Goal: Information Seeking & Learning: Compare options

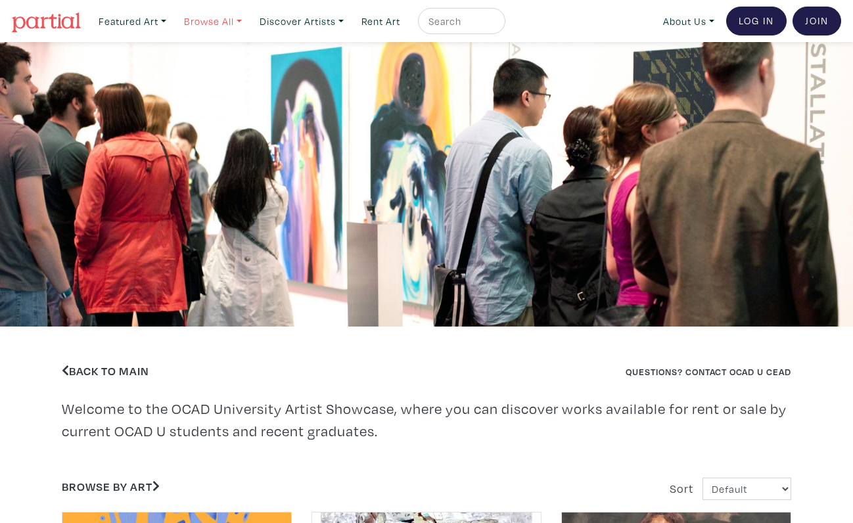
click at [223, 29] on link "Browse All" at bounding box center [213, 21] width 70 height 27
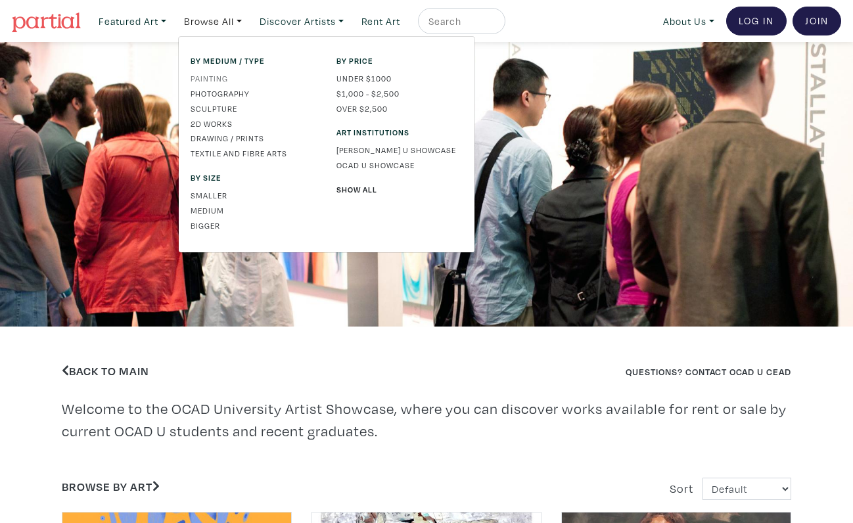
click at [219, 82] on link "Painting" at bounding box center [253, 78] width 126 height 12
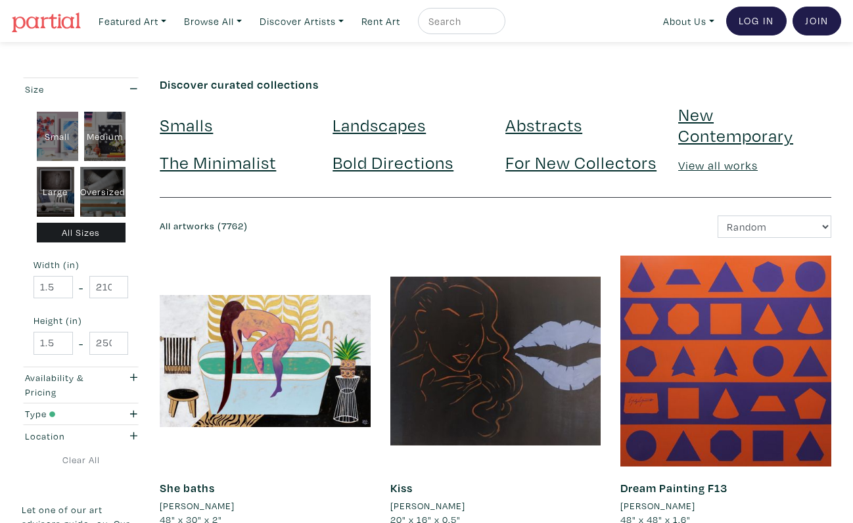
click at [388, 129] on link "Landscapes" at bounding box center [378, 124] width 93 height 23
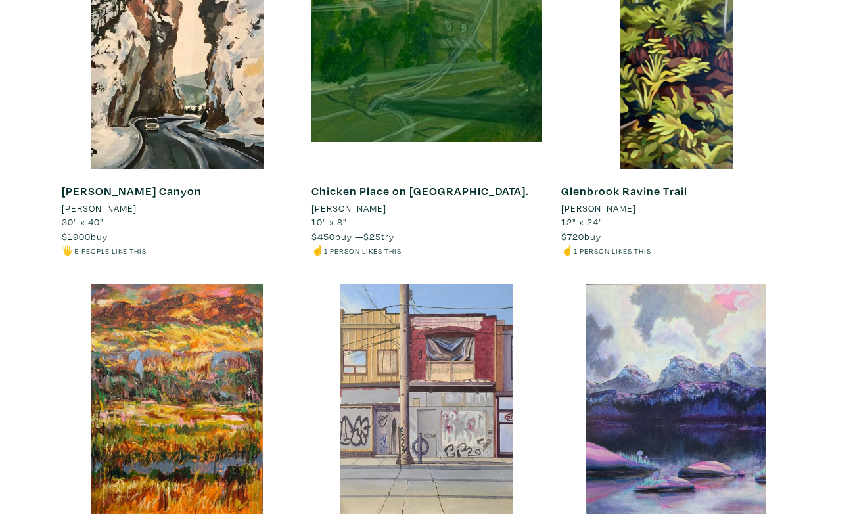
scroll to position [7640, 0]
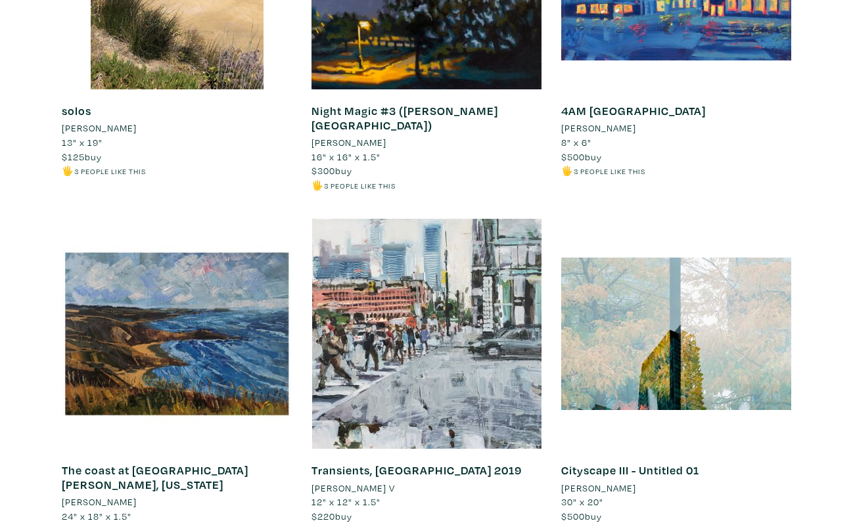
scroll to position [9813, 0]
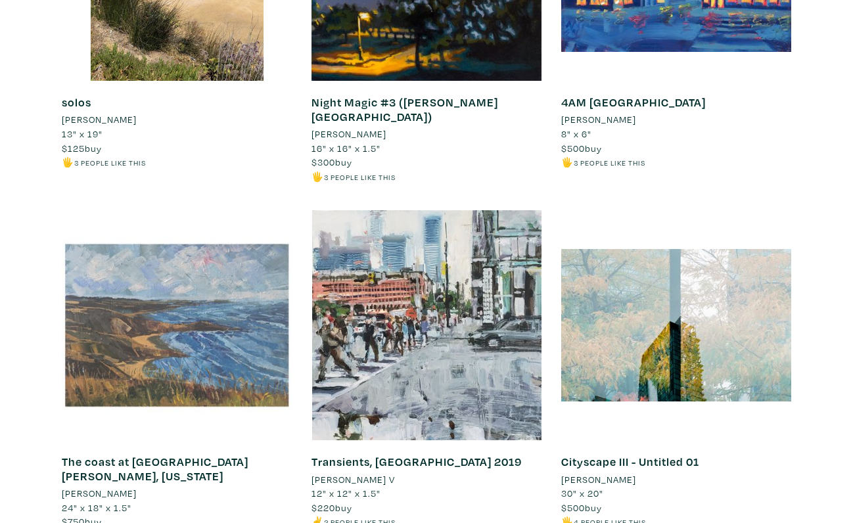
click at [187, 307] on div at bounding box center [177, 325] width 230 height 230
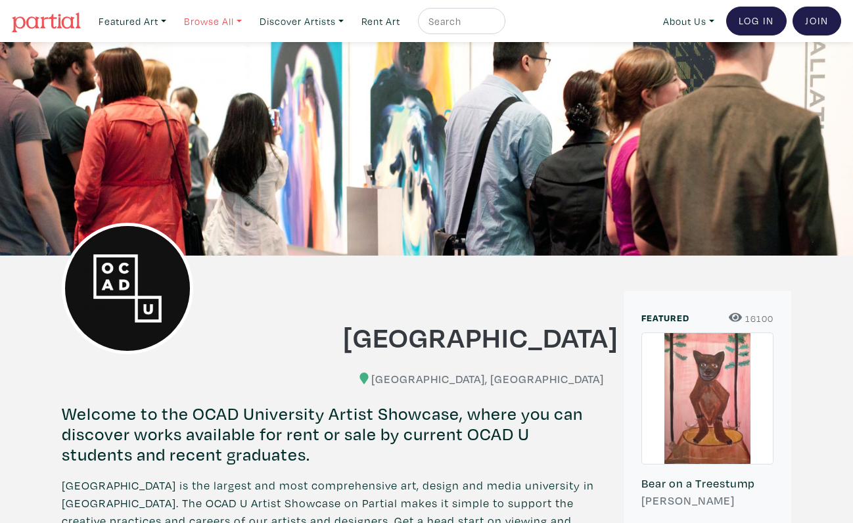
click at [244, 19] on link "Browse All" at bounding box center [213, 21] width 70 height 27
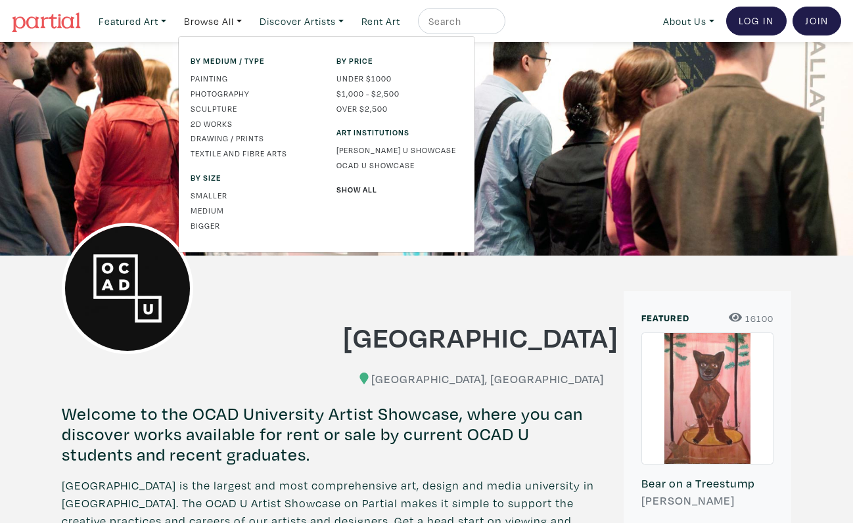
click at [259, 58] on span "By medium / type" at bounding box center [253, 61] width 126 height 12
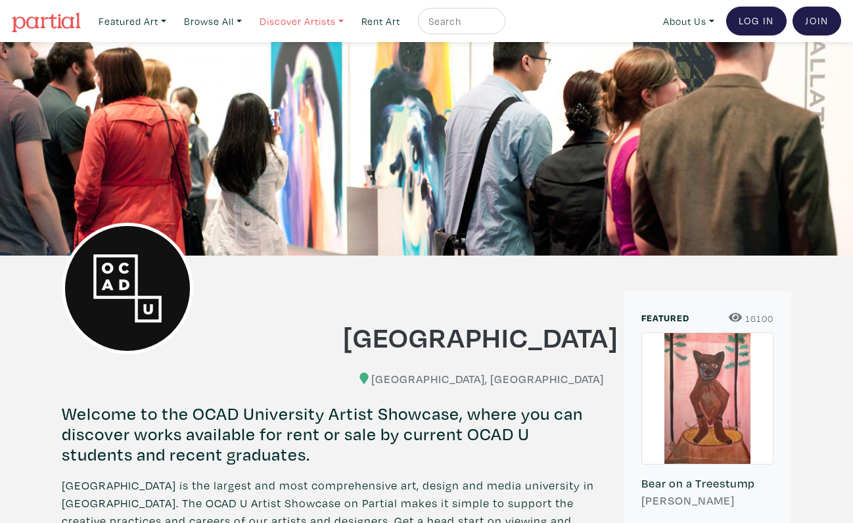
click at [336, 26] on link "Discover Artists" at bounding box center [302, 21] width 96 height 27
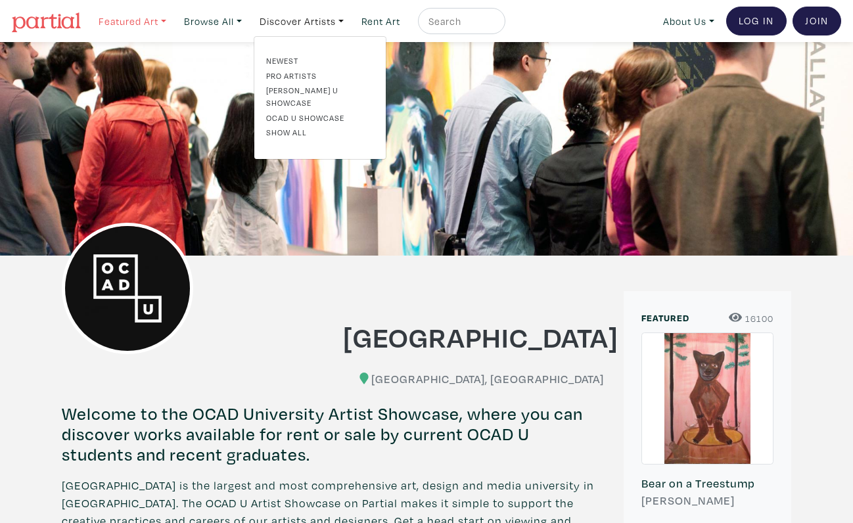
click at [159, 17] on link "Featured Art" at bounding box center [132, 21] width 79 height 27
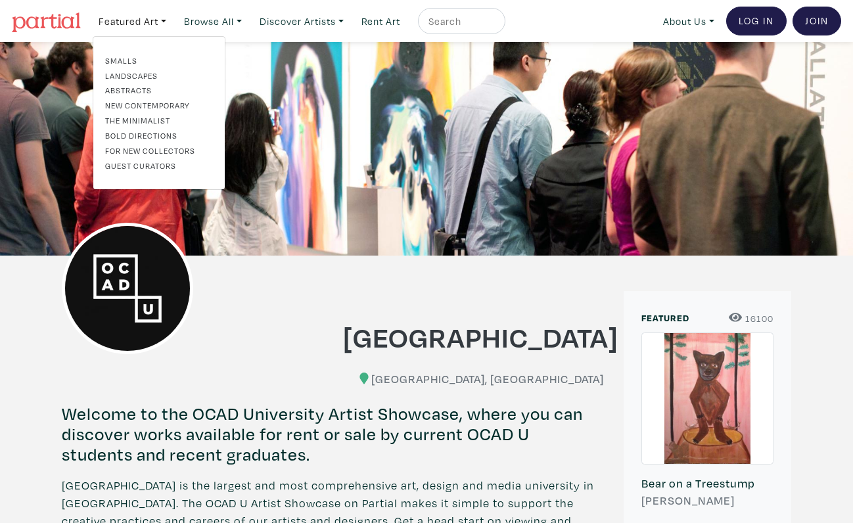
click at [158, 78] on link "Landscapes" at bounding box center [159, 76] width 108 height 12
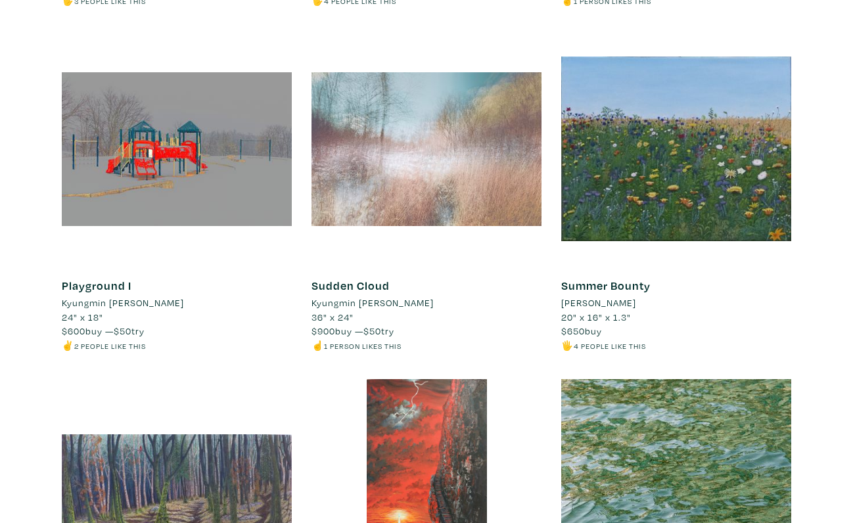
scroll to position [8577, 0]
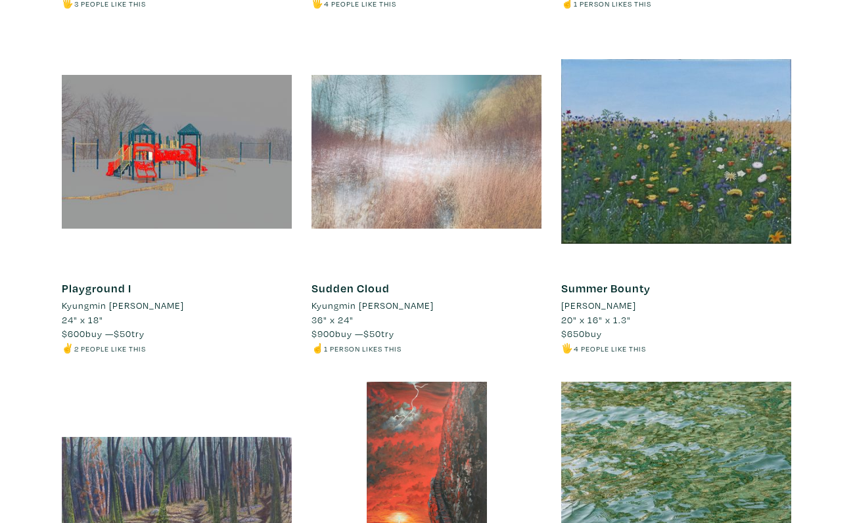
click at [630, 280] on link "Summer Bounty" at bounding box center [605, 287] width 89 height 15
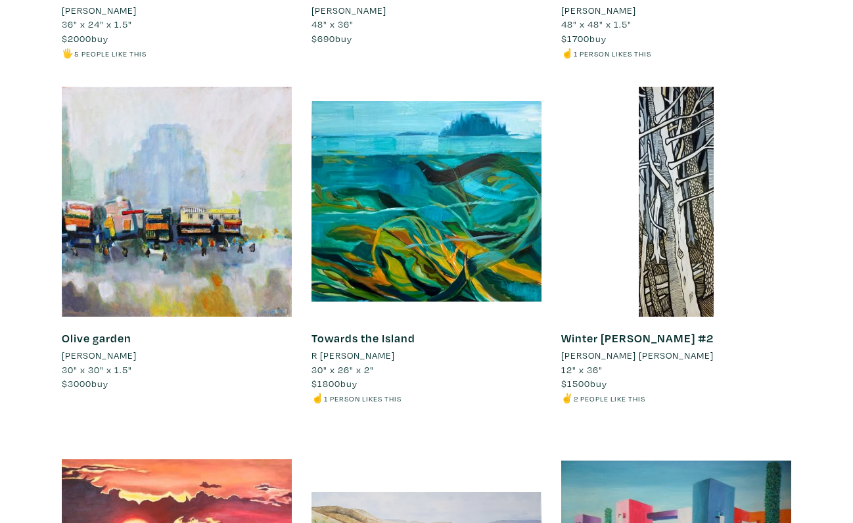
scroll to position [10633, 0]
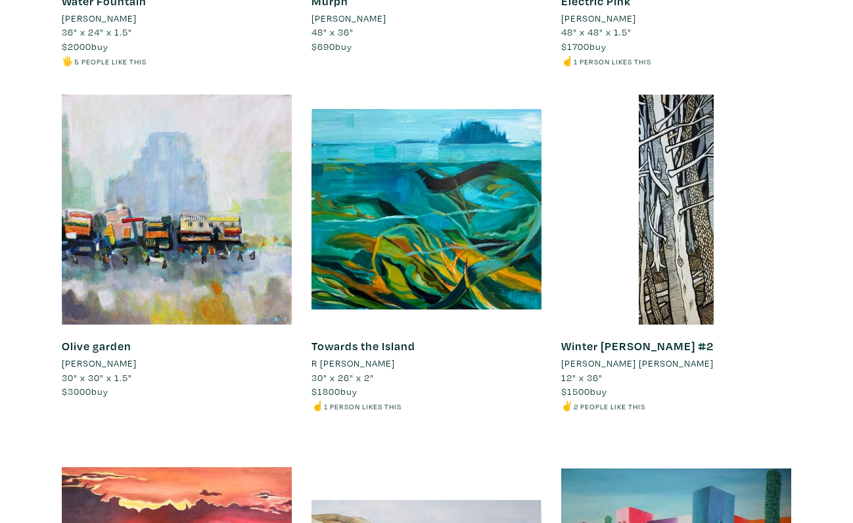
click at [394, 338] on link "Towards the Island" at bounding box center [363, 345] width 104 height 15
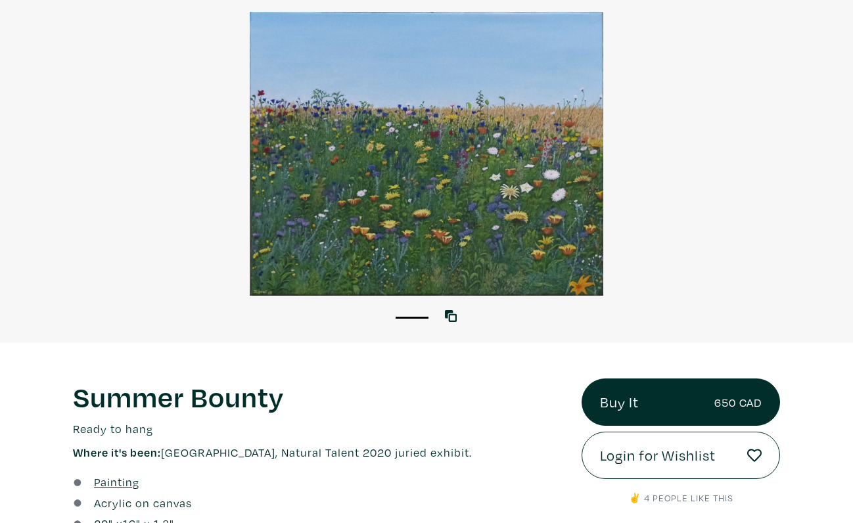
scroll to position [98, 0]
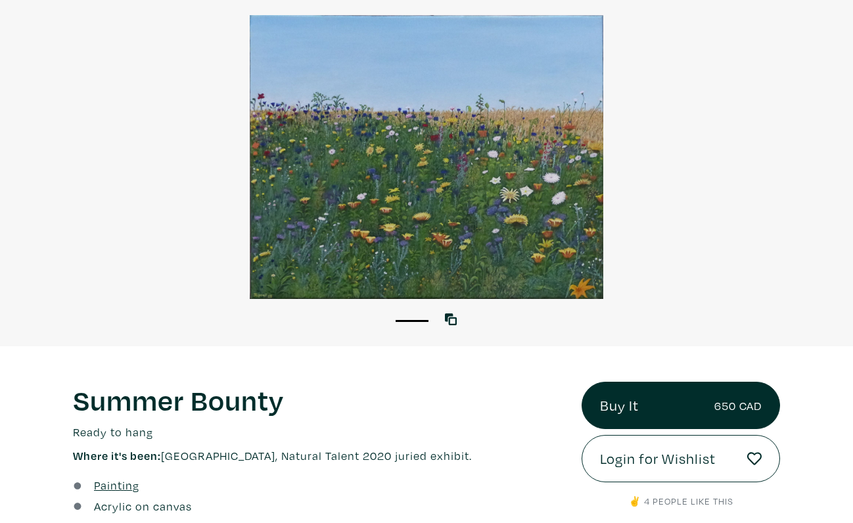
click at [460, 189] on div at bounding box center [426, 157] width 853 height 284
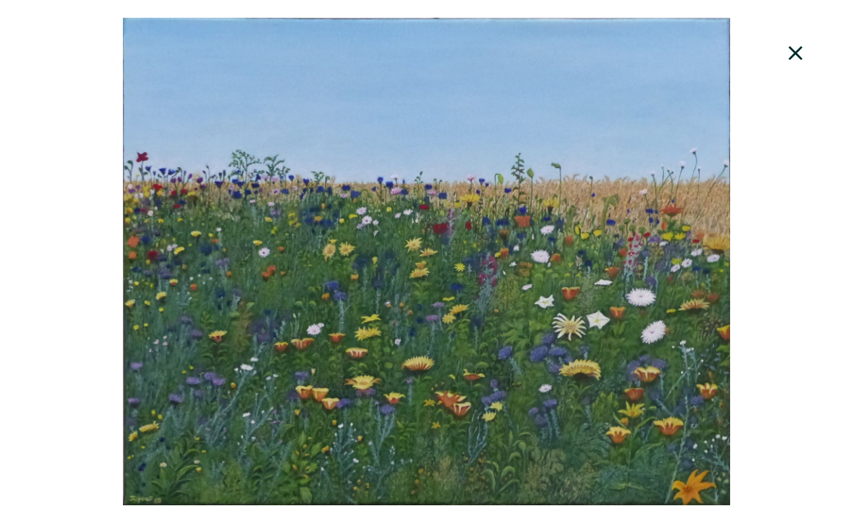
scroll to position [315, 0]
click at [789, 49] on icon at bounding box center [795, 52] width 45 height 35
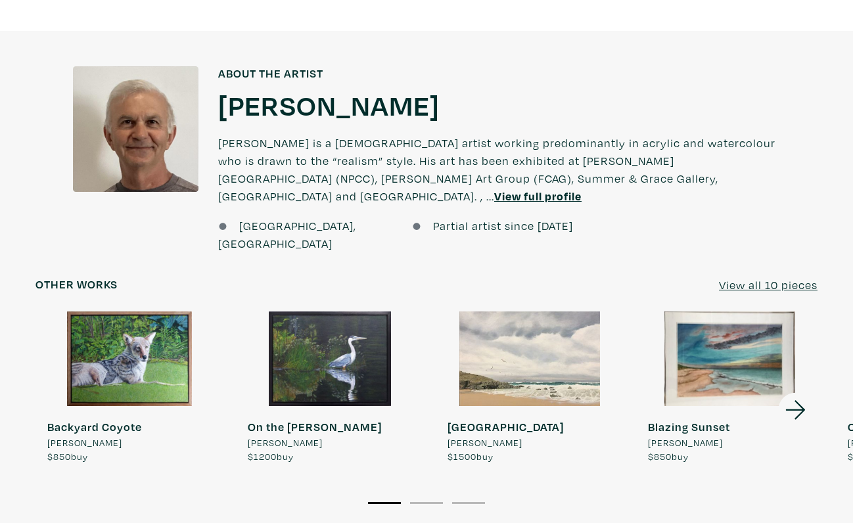
scroll to position [918, 0]
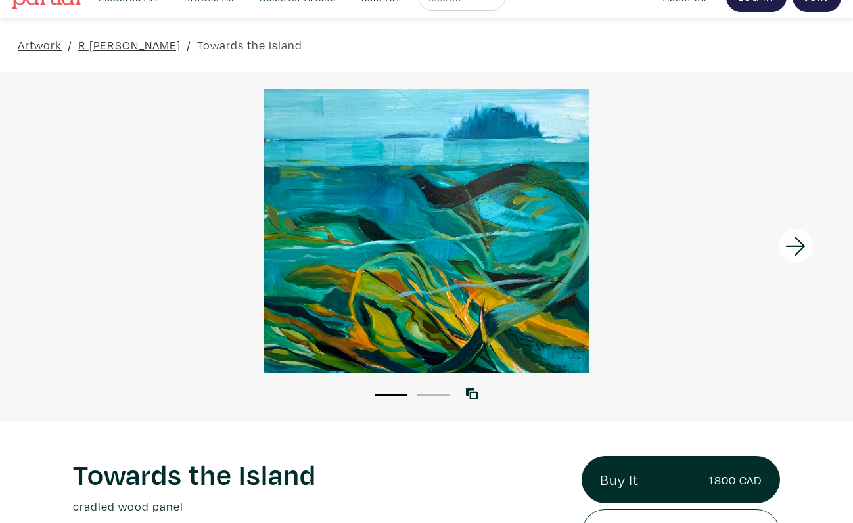
scroll to position [32, 0]
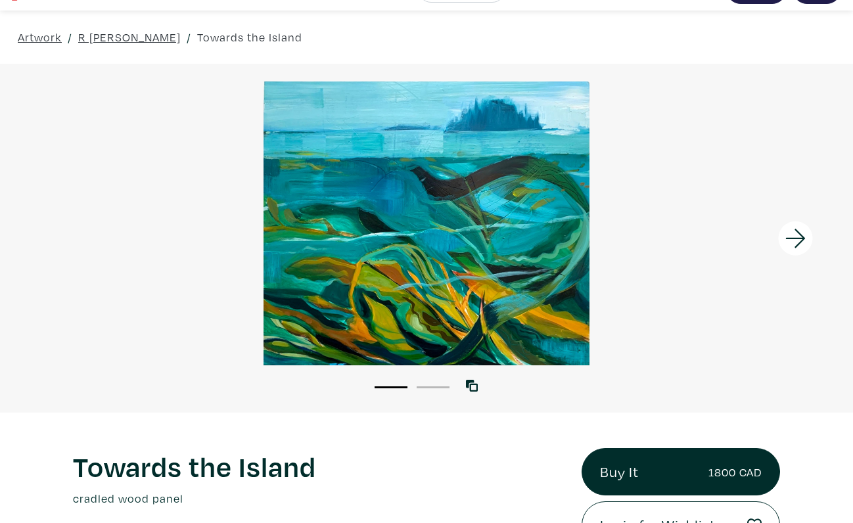
click at [801, 237] on icon at bounding box center [795, 238] width 45 height 35
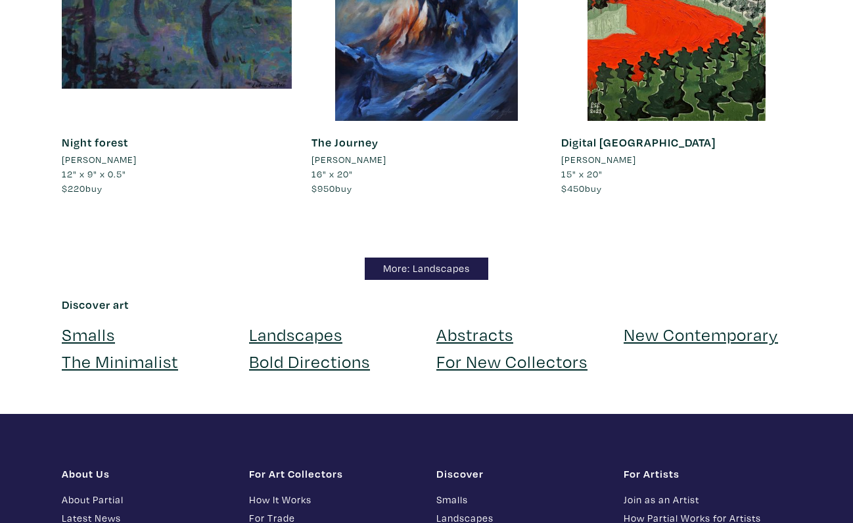
scroll to position [11522, 0]
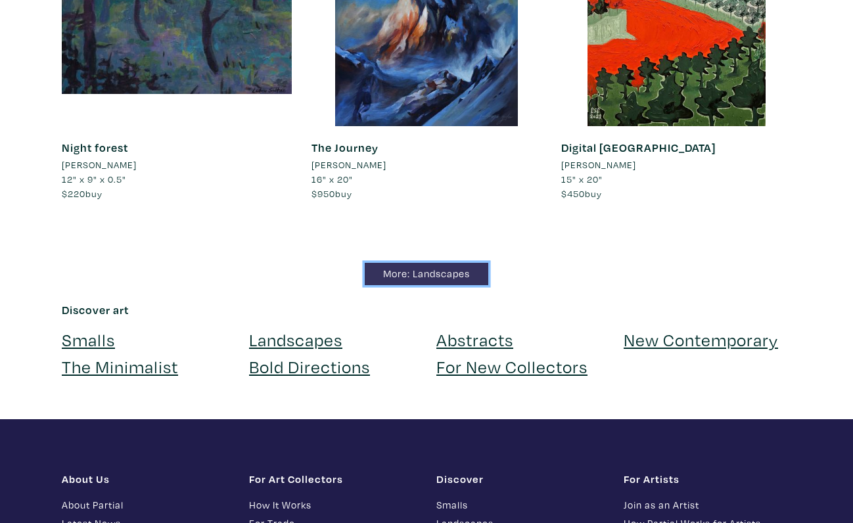
click at [424, 263] on link "More: Landscapes" at bounding box center [426, 274] width 123 height 23
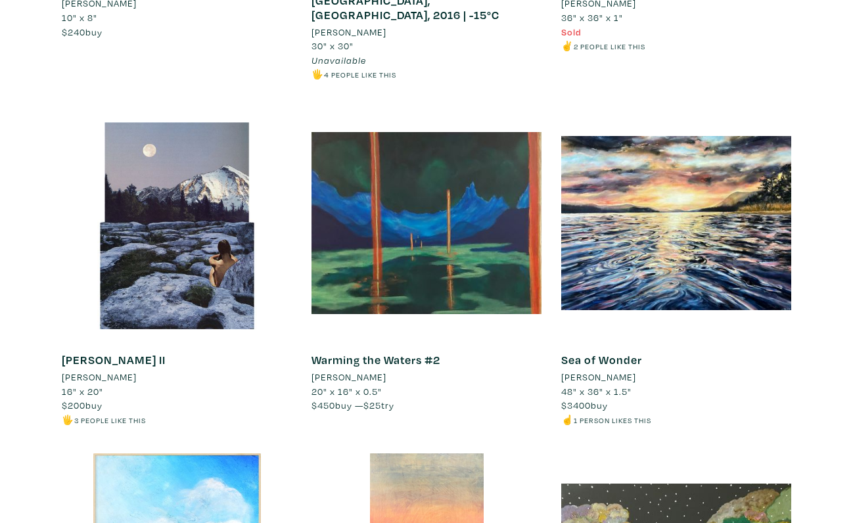
scroll to position [856, 0]
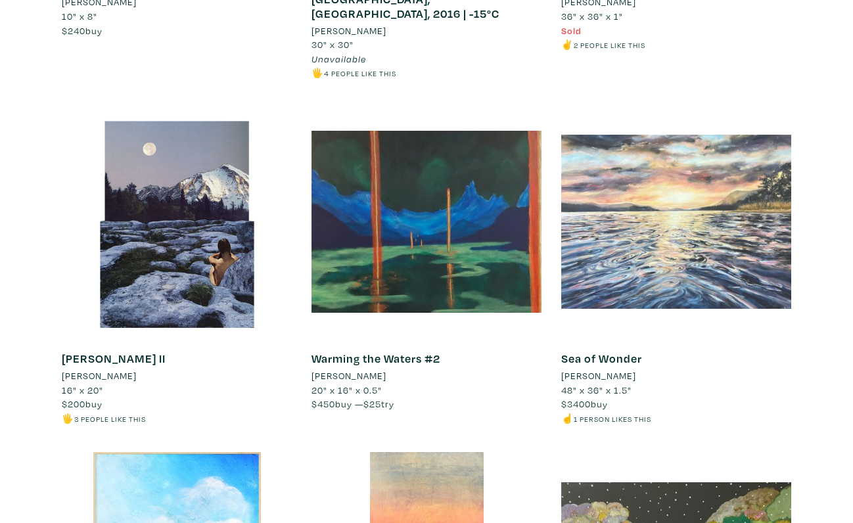
click at [742, 265] on div at bounding box center [676, 222] width 230 height 230
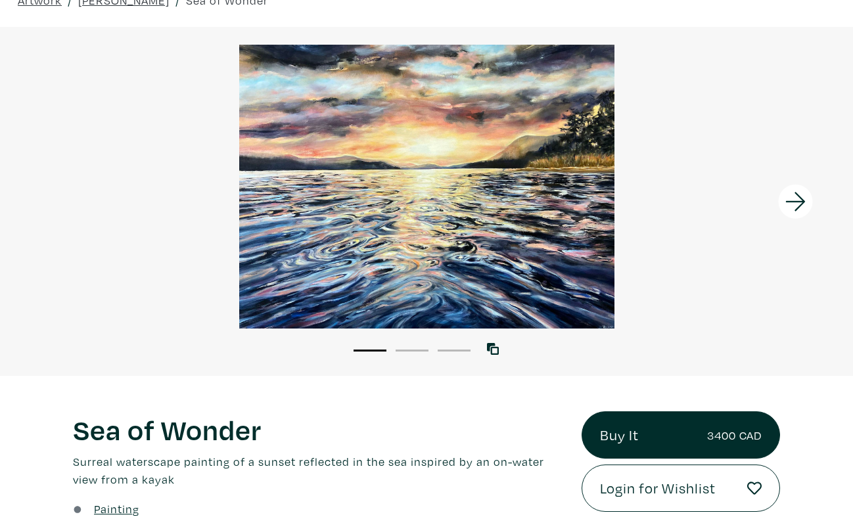
scroll to position [70, 0]
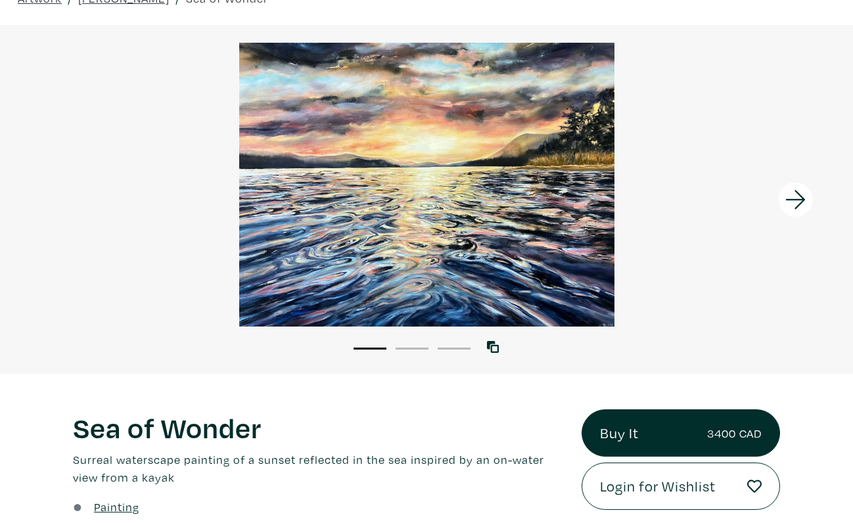
click at [798, 206] on icon at bounding box center [795, 199] width 20 height 19
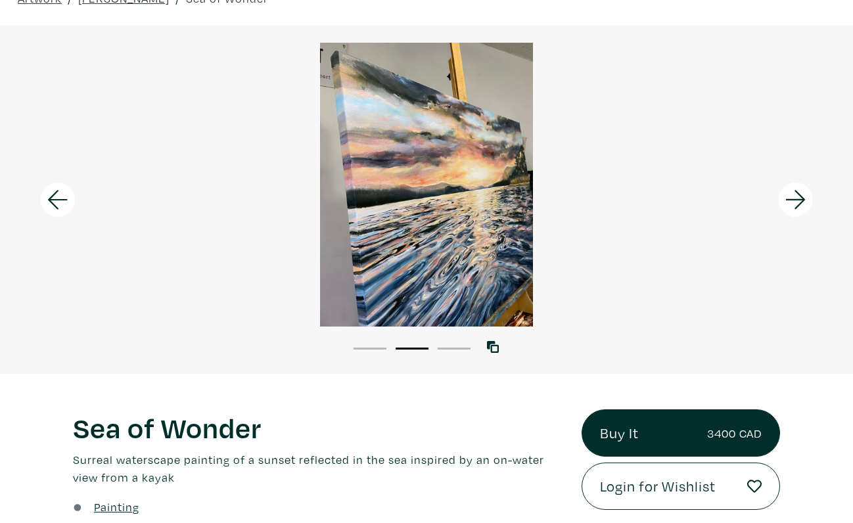
click at [792, 201] on icon at bounding box center [795, 199] width 45 height 35
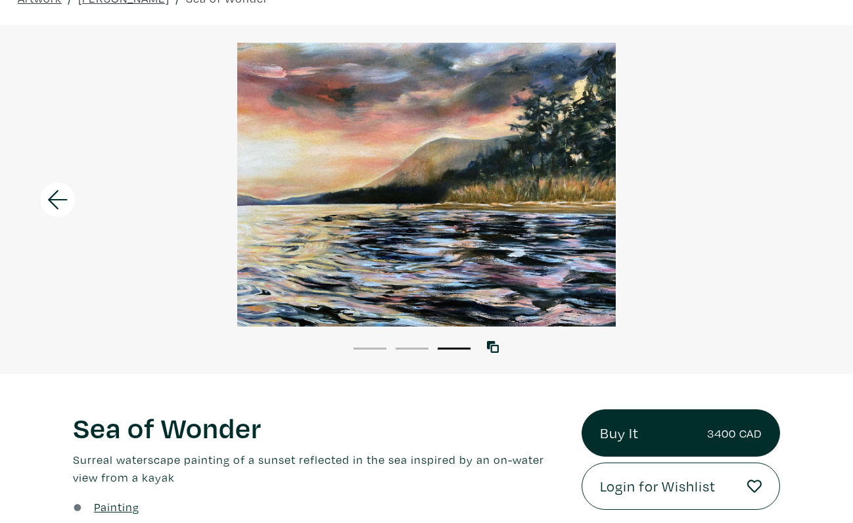
click at [407, 348] on button "2" at bounding box center [411, 348] width 33 height 2
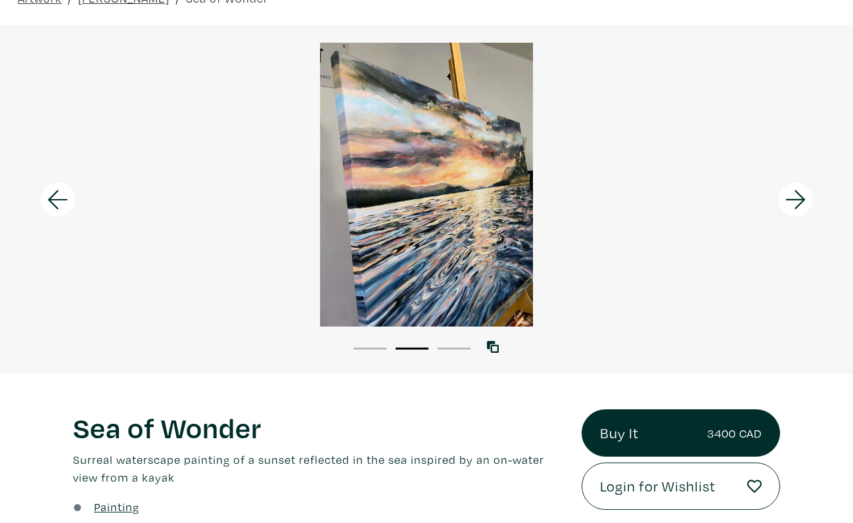
click at [374, 349] on button "1" at bounding box center [369, 348] width 33 height 2
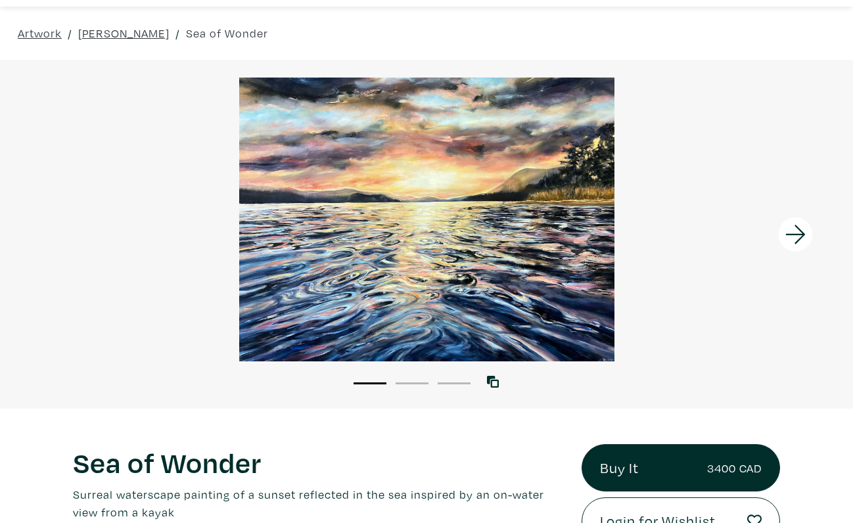
scroll to position [35, 0]
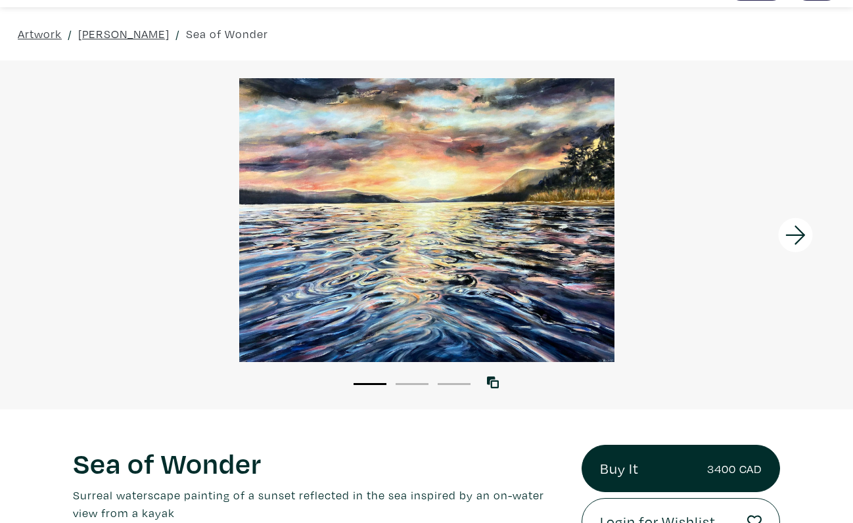
click at [794, 247] on icon at bounding box center [795, 234] width 45 height 35
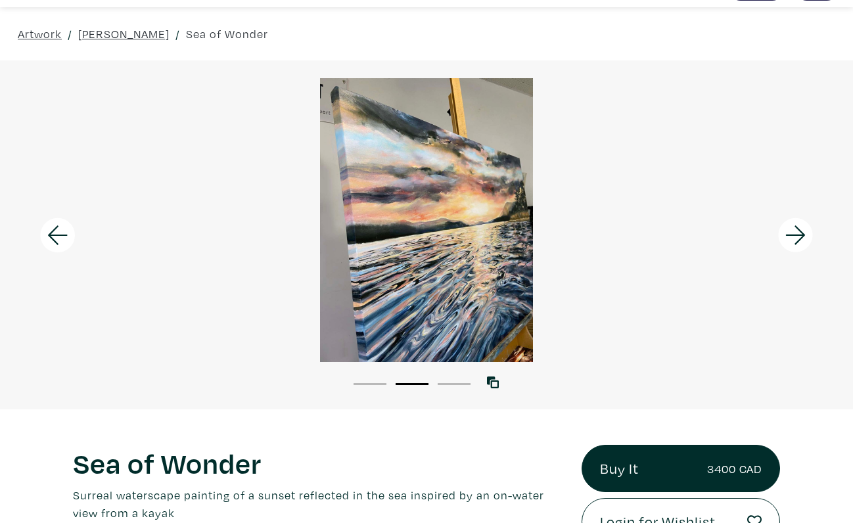
click at [485, 283] on div at bounding box center [426, 220] width 853 height 284
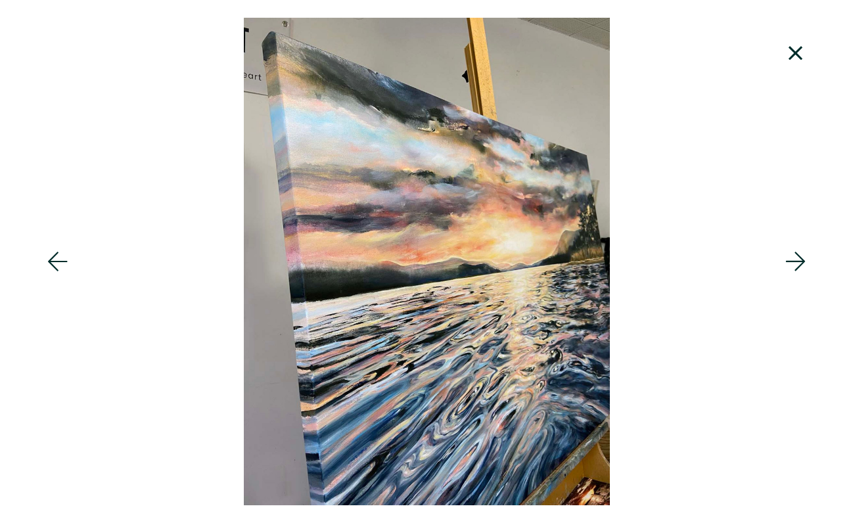
click at [792, 255] on icon at bounding box center [795, 261] width 45 height 35
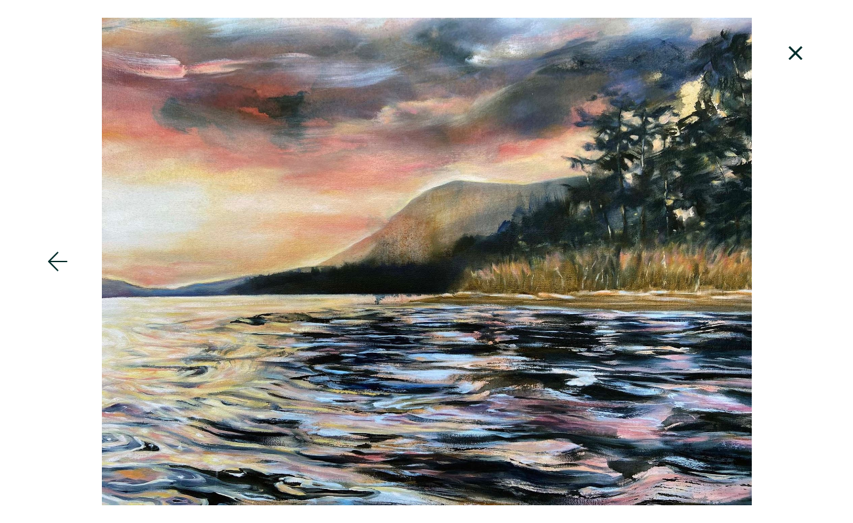
click at [55, 269] on icon at bounding box center [57, 261] width 45 height 35
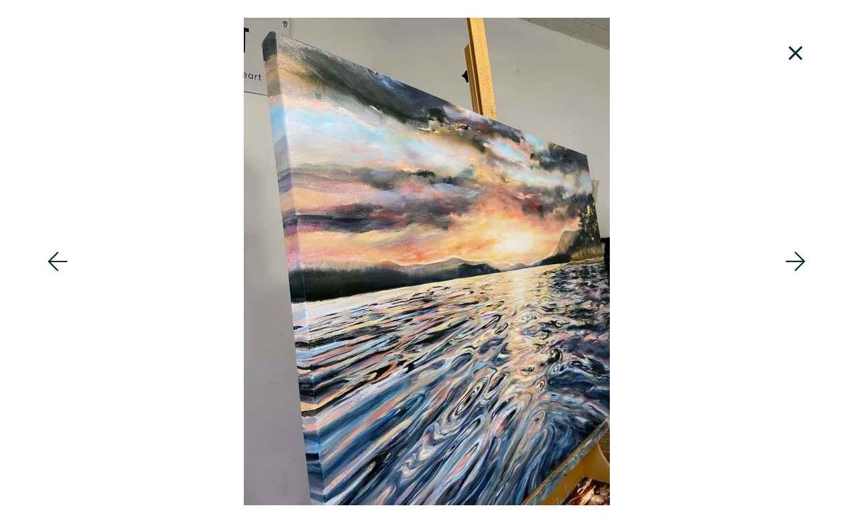
click at [58, 250] on icon at bounding box center [57, 261] width 45 height 35
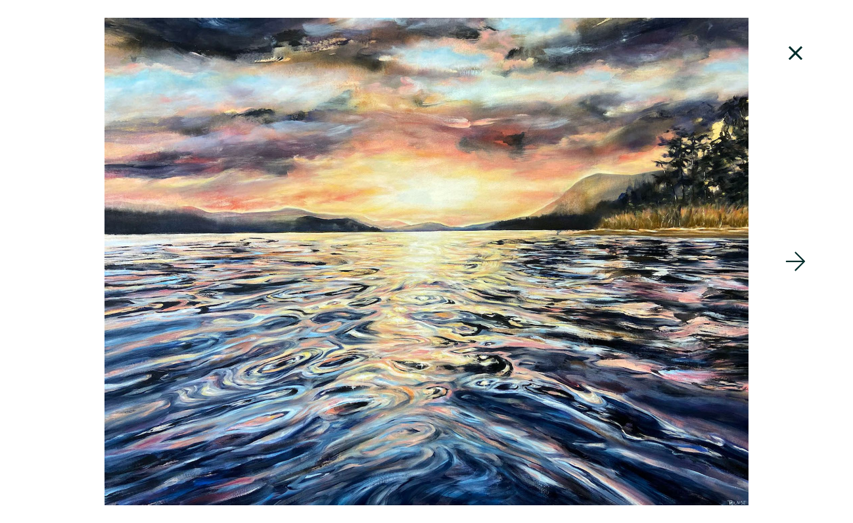
click at [792, 62] on icon at bounding box center [795, 52] width 45 height 35
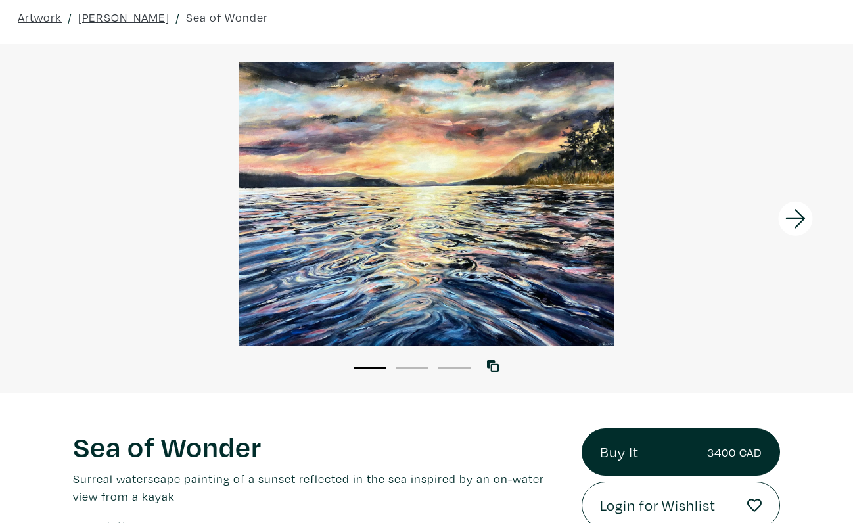
scroll to position [0, 0]
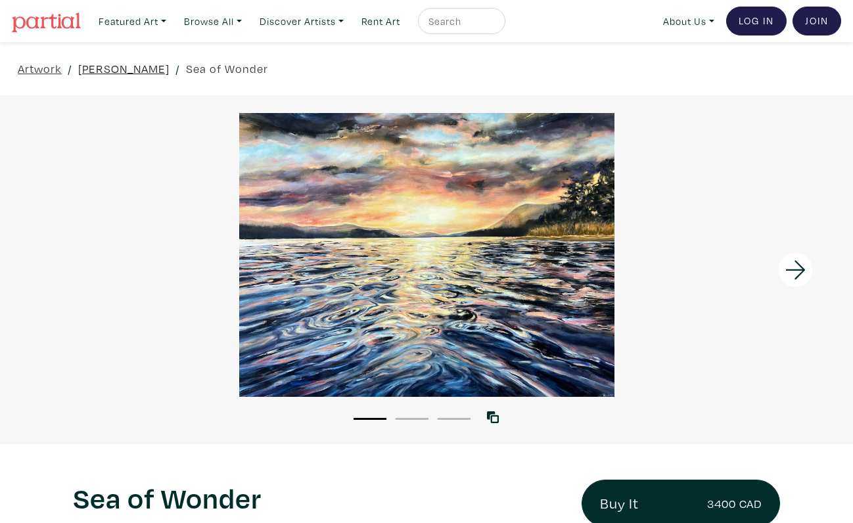
click at [131, 66] on link "Tiffany Blaise" at bounding box center [123, 69] width 91 height 18
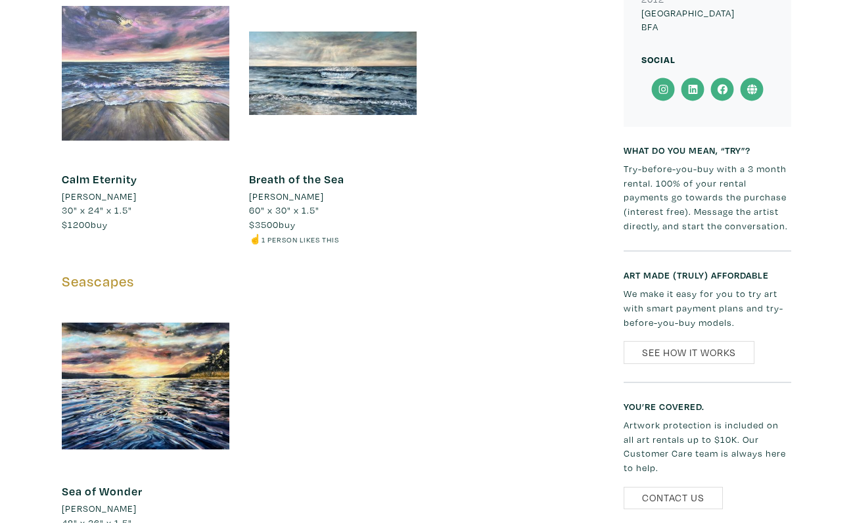
scroll to position [1556, 0]
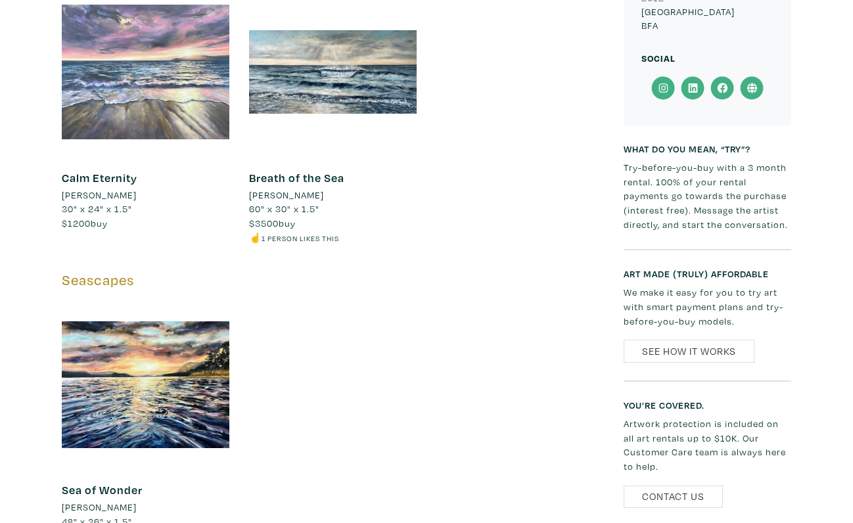
click at [143, 110] on div at bounding box center [145, 71] width 167 height 167
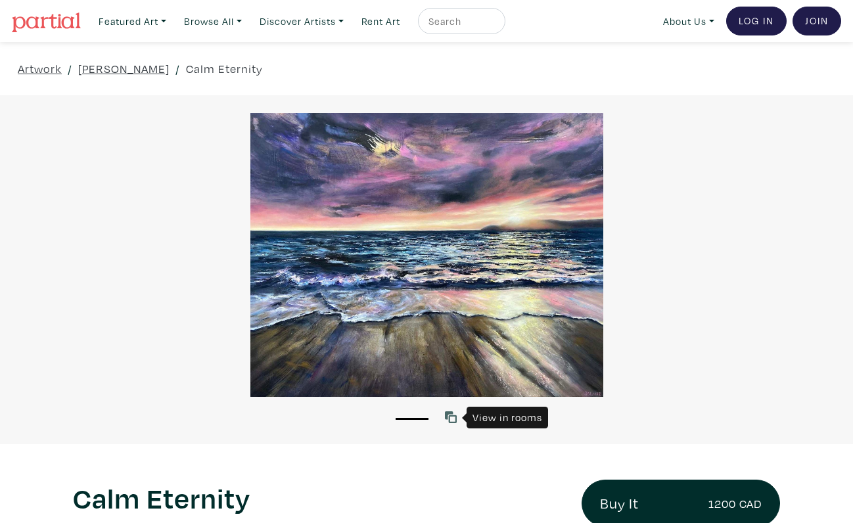
click at [451, 415] on icon at bounding box center [451, 417] width 12 height 12
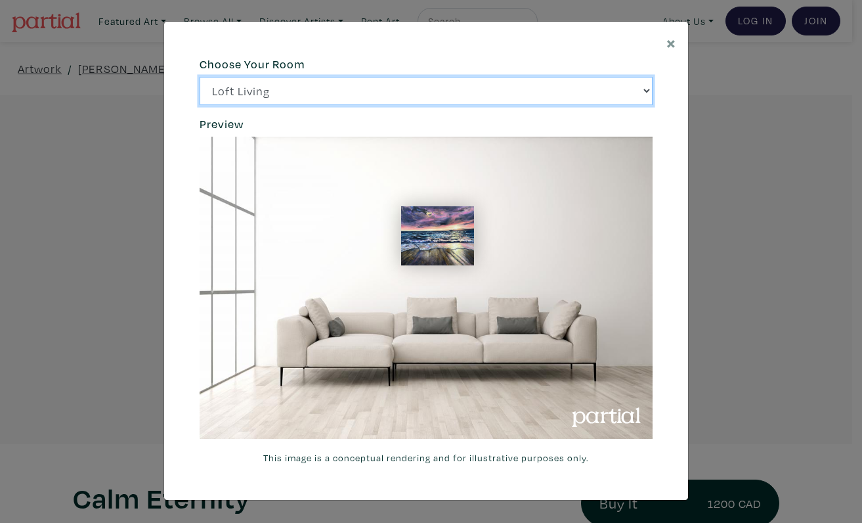
click at [629, 91] on select "Loft Living Bright Bedroom City Office Gallery Space Modern Lounge" at bounding box center [426, 91] width 453 height 28
select select "/thumb/phpThumb.php?src=https%3A%2F%2Flabs.partial.gallery%2Fprojects%2Frenderi…"
click at [200, 77] on select "Loft Living Bright Bedroom City Office Gallery Space Modern Lounge" at bounding box center [426, 91] width 453 height 28
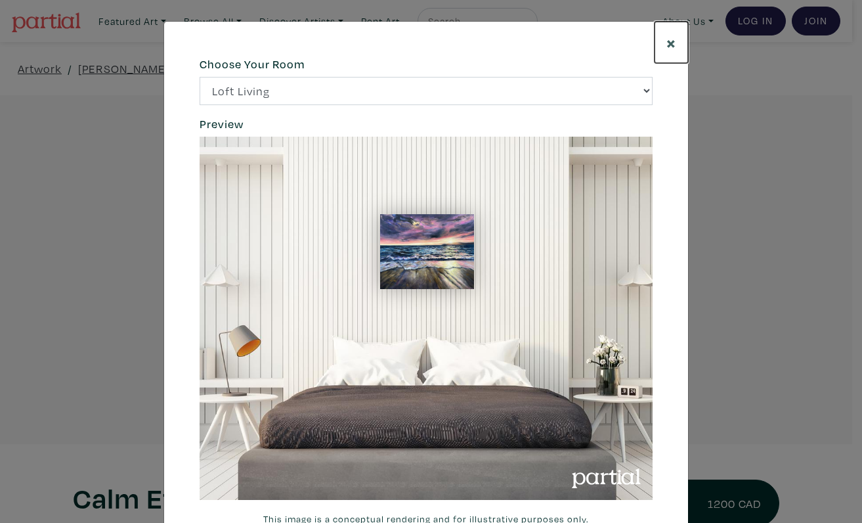
click at [667, 49] on span "×" at bounding box center [672, 42] width 10 height 23
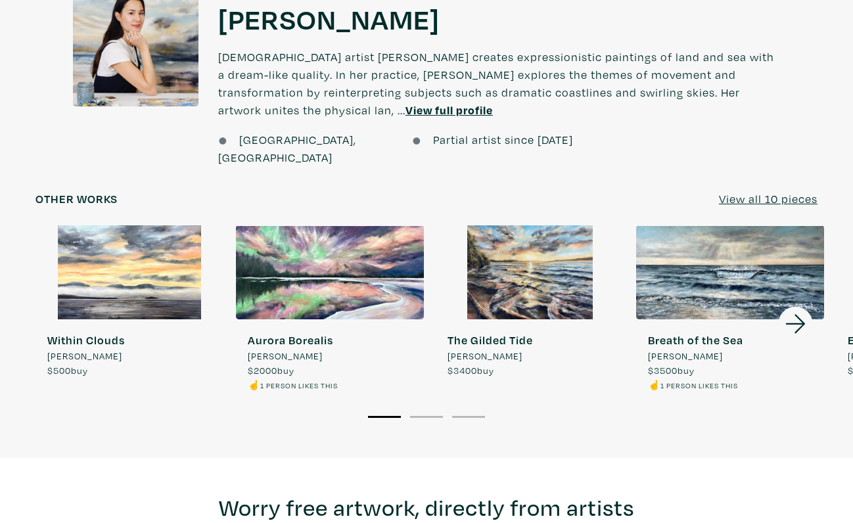
scroll to position [960, 0]
click at [756, 273] on div at bounding box center [730, 272] width 189 height 94
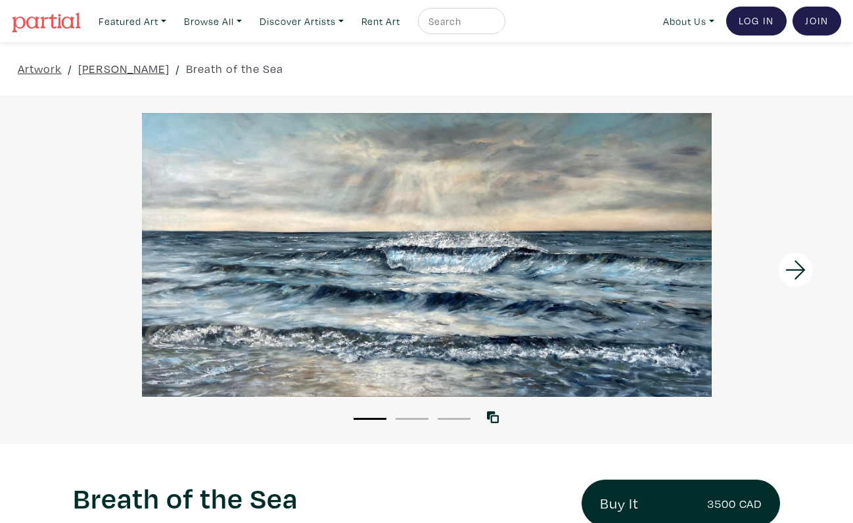
click at [798, 273] on icon at bounding box center [795, 269] width 45 height 35
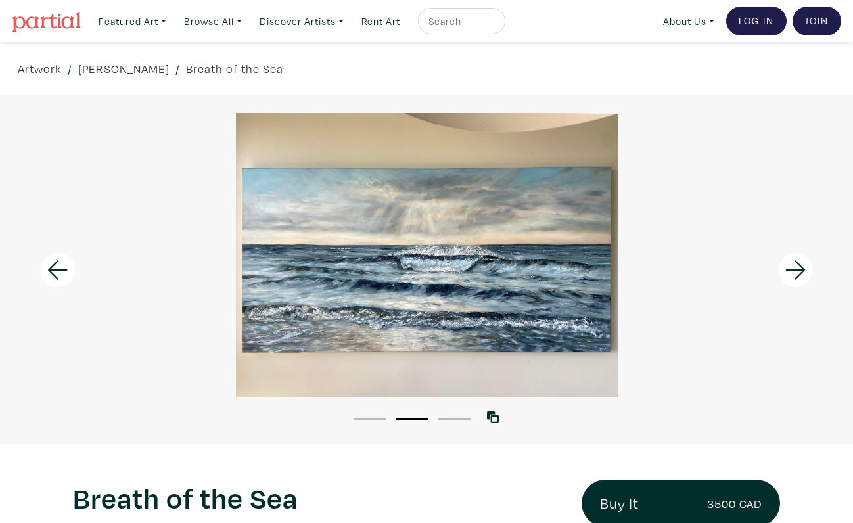
click at [805, 268] on icon at bounding box center [795, 269] width 45 height 35
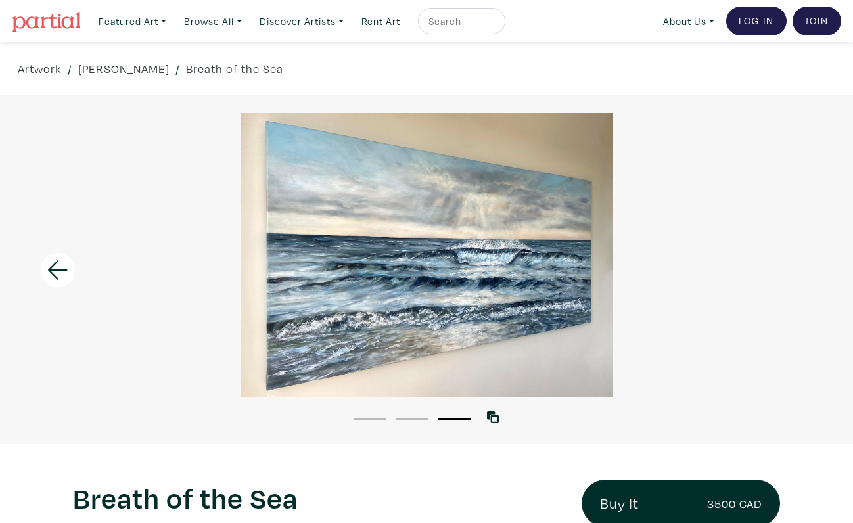
click at [44, 280] on icon at bounding box center [57, 269] width 45 height 35
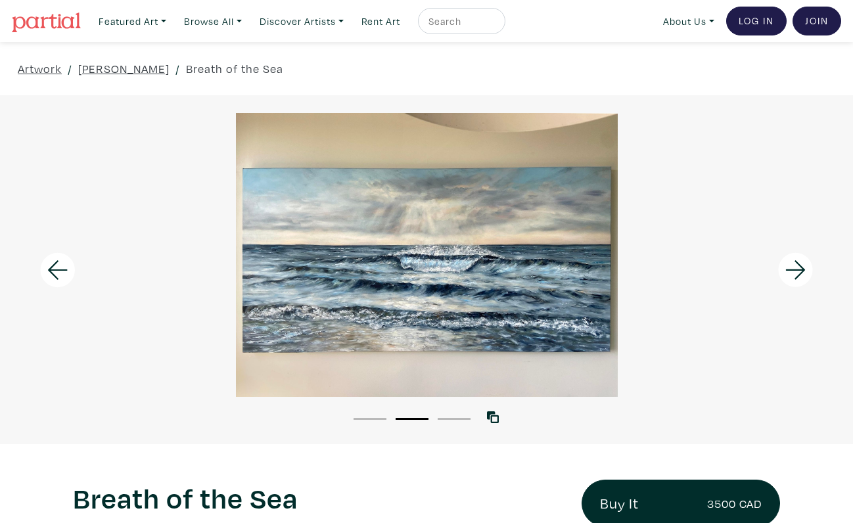
click at [58, 267] on icon at bounding box center [57, 269] width 45 height 35
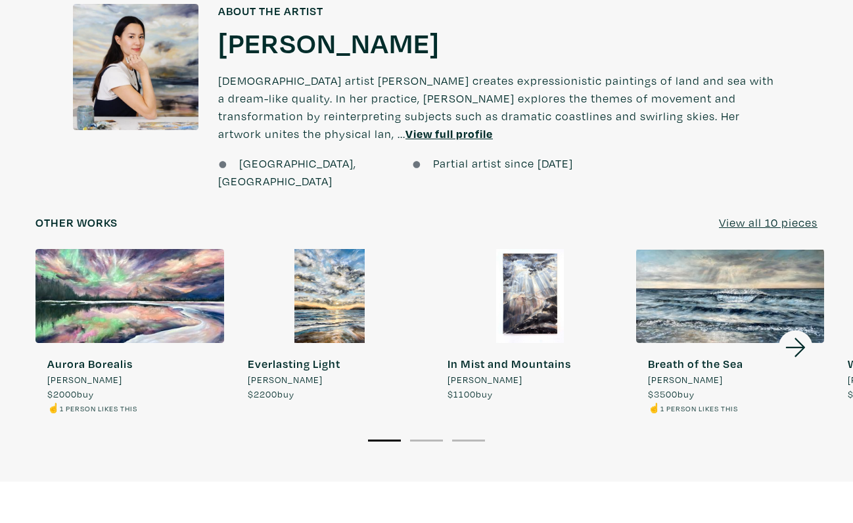
scroll to position [958, 0]
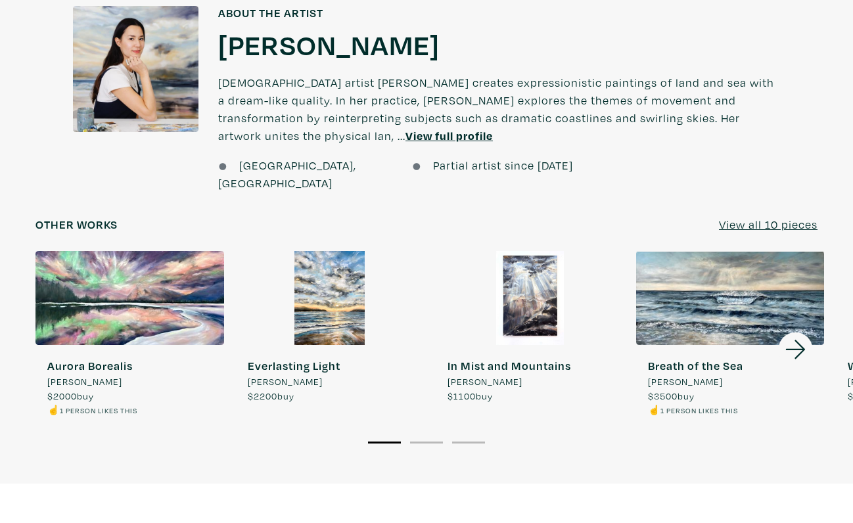
click at [789, 227] on u "View all 10 pieces" at bounding box center [768, 224] width 99 height 15
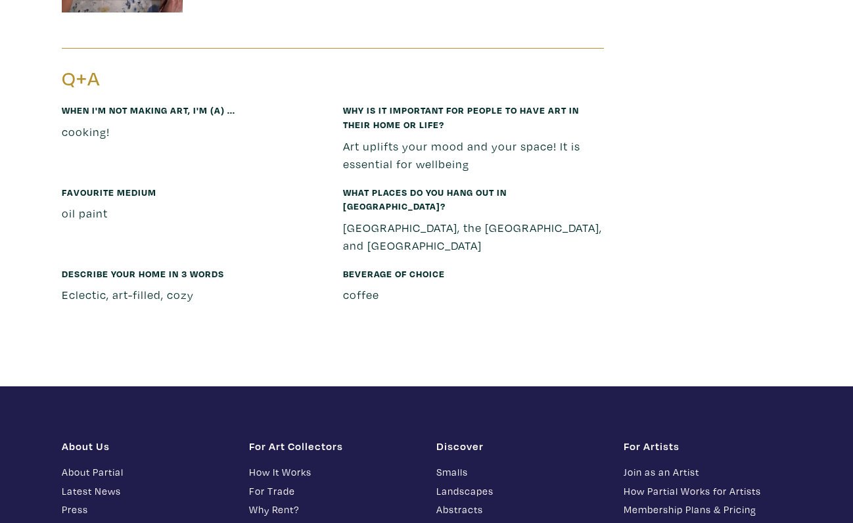
scroll to position [2459, 0]
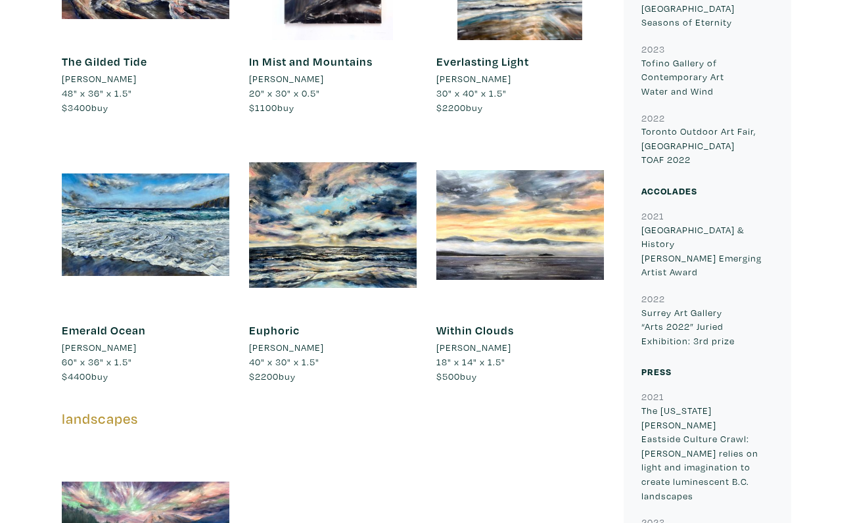
scroll to position [792, 0]
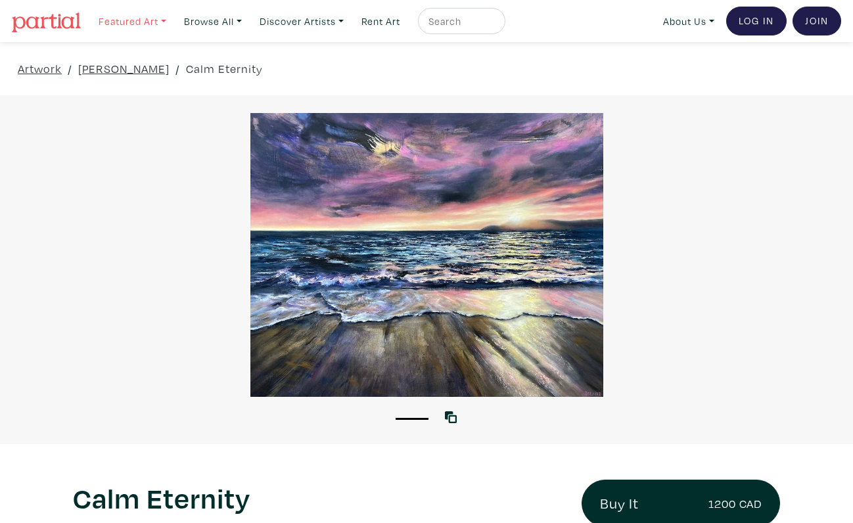
click at [152, 25] on link "Featured Art" at bounding box center [132, 21] width 79 height 27
click at [150, 118] on link "The Minimalist" at bounding box center [159, 120] width 108 height 12
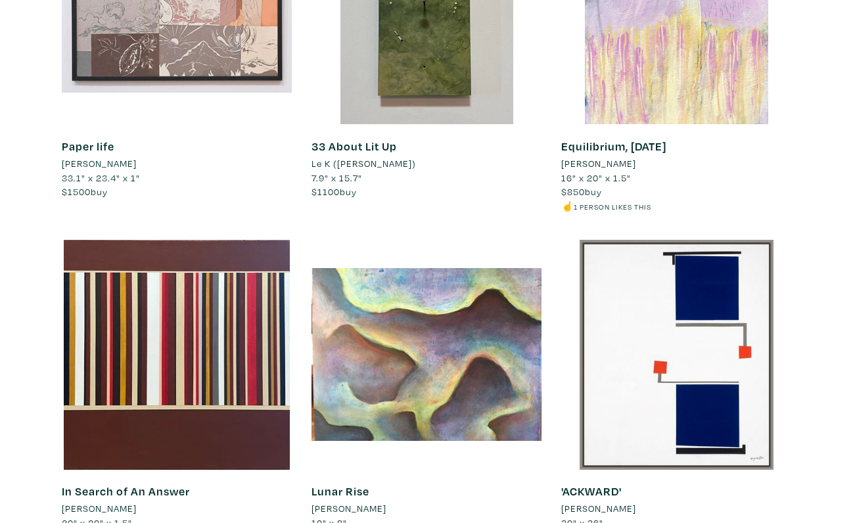
scroll to position [1372, 0]
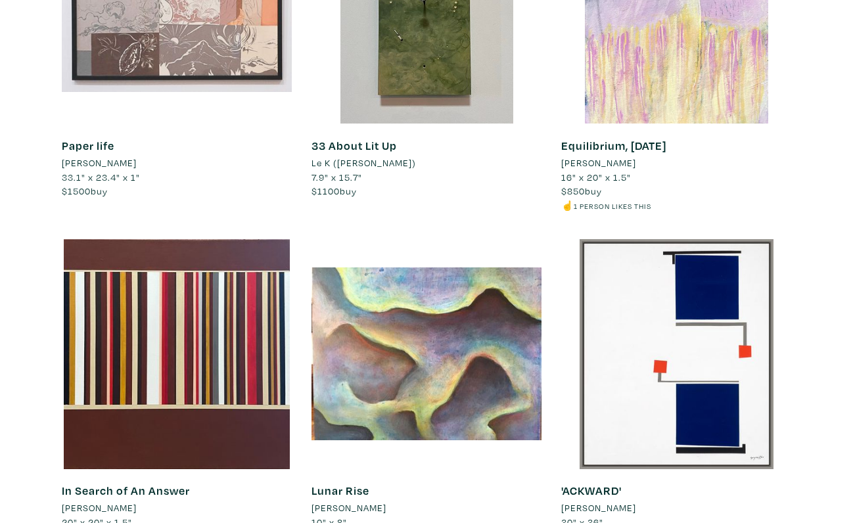
click at [526, 185] on li "$1100 buy" at bounding box center [426, 191] width 230 height 14
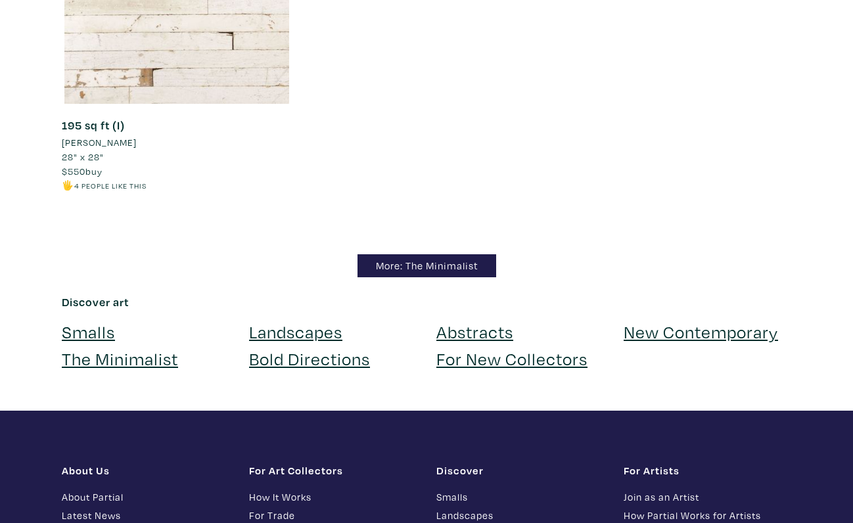
scroll to position [11754, 0]
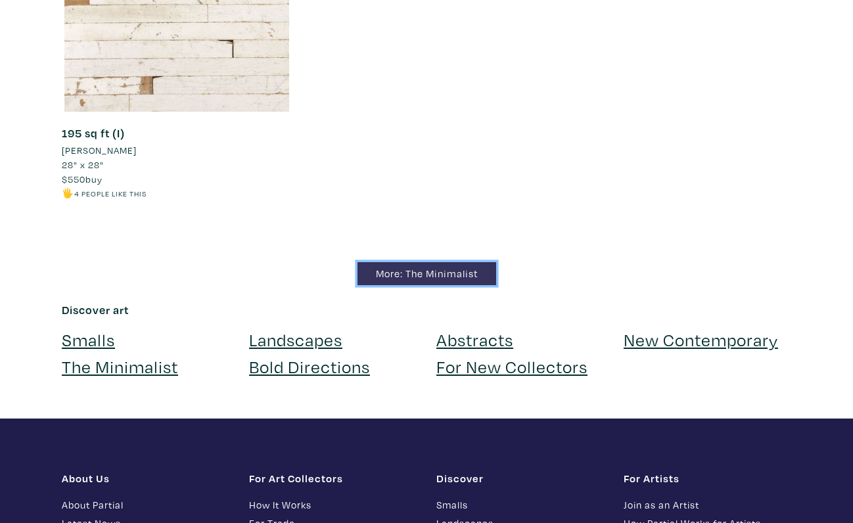
click at [422, 281] on link "More: The Minimalist" at bounding box center [426, 273] width 139 height 23
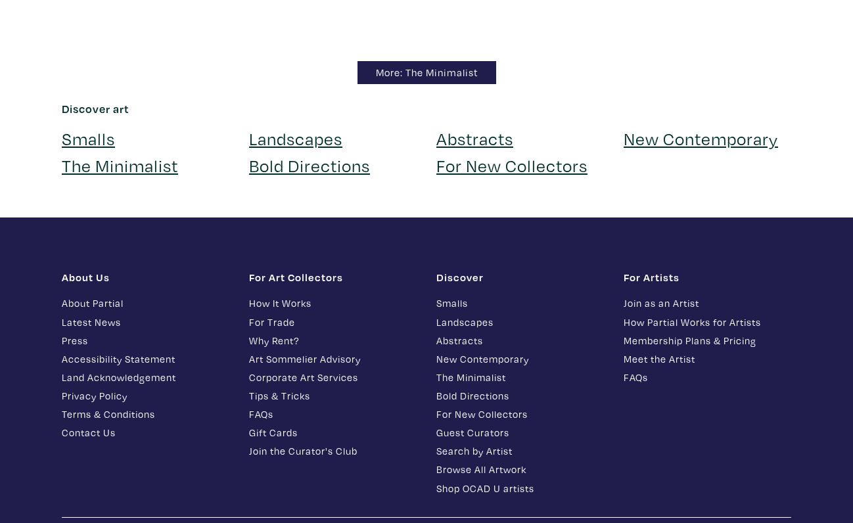
scroll to position [8835, 0]
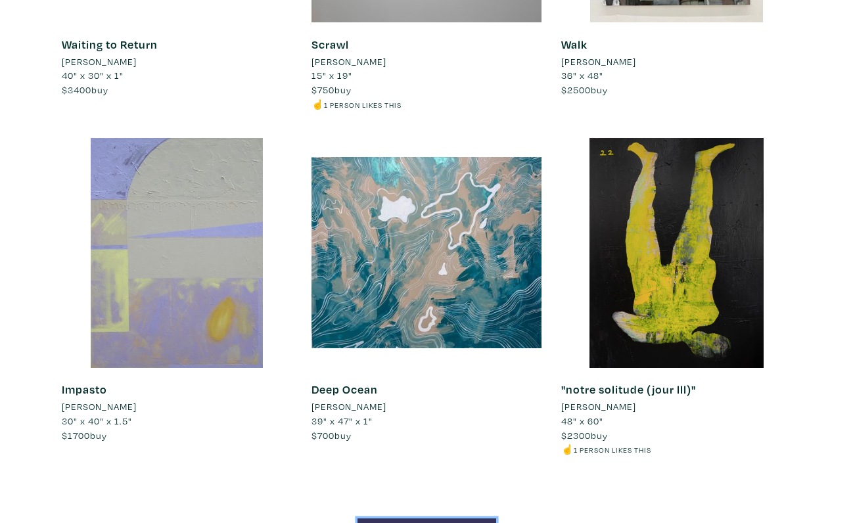
click at [406, 518] on link "More: The Minimalist" at bounding box center [426, 529] width 139 height 23
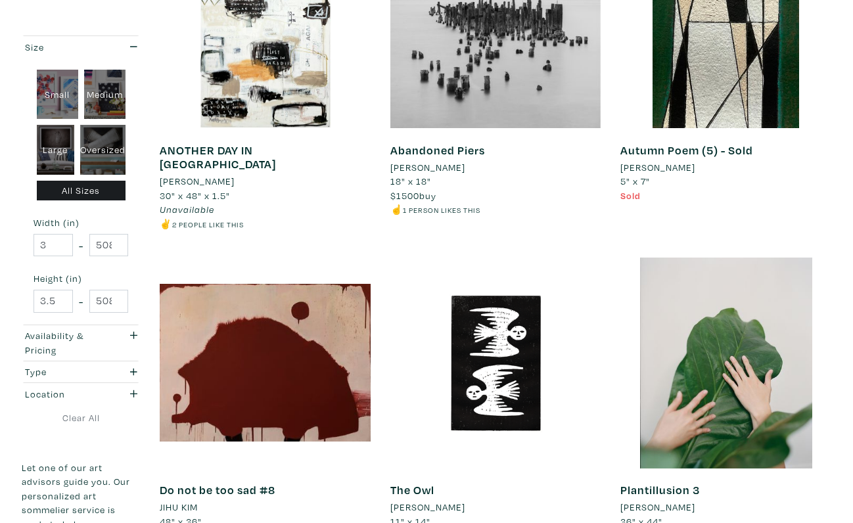
scroll to position [2307, 0]
